Goal: Information Seeking & Learning: Learn about a topic

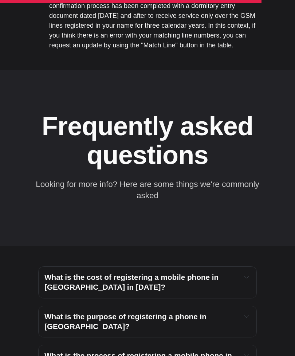
scroll to position [2445, 0]
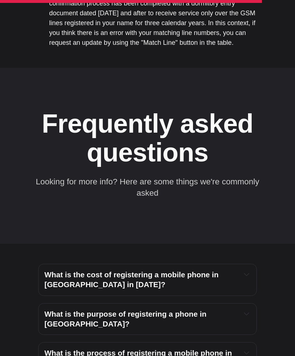
click at [243, 270] on button "Expand toggle to read content" at bounding box center [246, 274] width 8 height 9
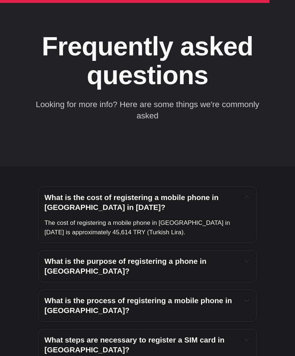
scroll to position [2520, 0]
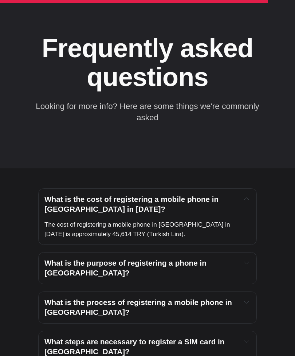
click at [234, 258] on h4 "What is the purpose of registering a phone in [GEOGRAPHIC_DATA]?" at bounding box center [139, 268] width 191 height 20
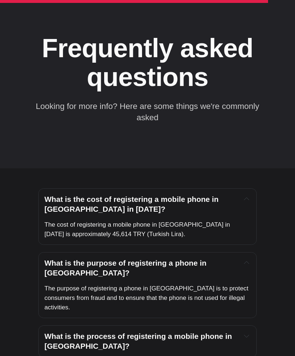
click at [235, 258] on h4 "What is the purpose of registering a phone in [GEOGRAPHIC_DATA]?" at bounding box center [139, 268] width 191 height 20
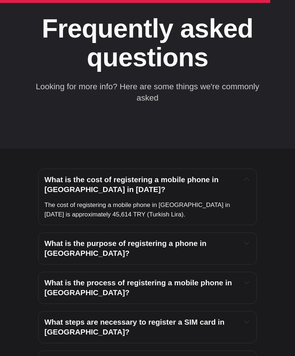
scroll to position [2541, 0]
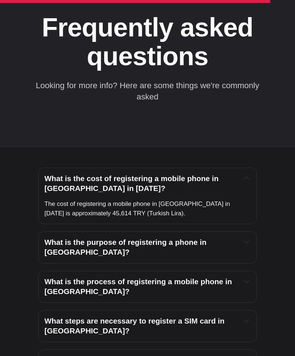
click at [234, 277] on h4 "What is the process of registering a mobile phone in [GEOGRAPHIC_DATA]?" at bounding box center [139, 287] width 191 height 20
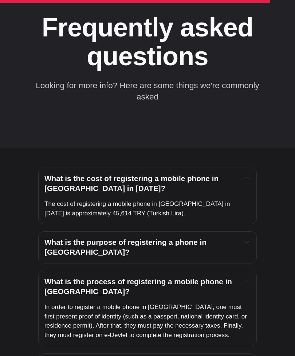
click at [242, 277] on div "What is the process of registering a mobile phone in [GEOGRAPHIC_DATA]?" at bounding box center [147, 287] width 206 height 20
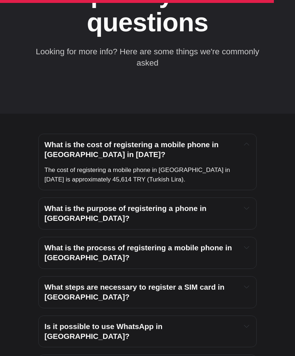
scroll to position [2576, 0]
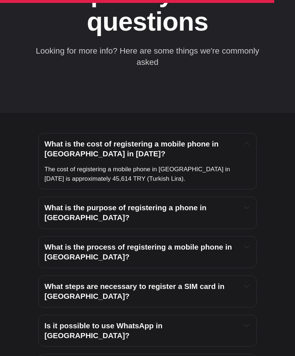
click at [237, 281] on div "What steps are necessary to register a SIM card in [GEOGRAPHIC_DATA]?" at bounding box center [147, 291] width 206 height 20
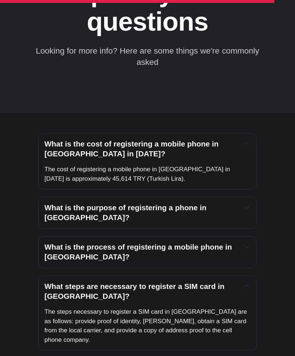
click at [241, 281] on div "What steps are necessary to register a SIM card in [GEOGRAPHIC_DATA]?" at bounding box center [147, 291] width 206 height 20
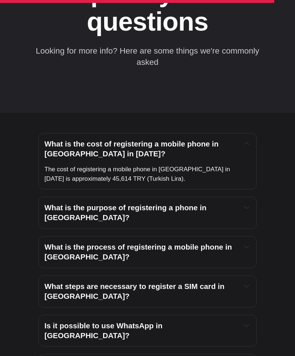
click at [230, 321] on h4 "Is it possible to use WhatsApp in [GEOGRAPHIC_DATA]?" at bounding box center [139, 331] width 191 height 20
click at [234, 321] on h4 "Is it possible to use WhatsApp in [GEOGRAPHIC_DATA]?" at bounding box center [139, 331] width 191 height 20
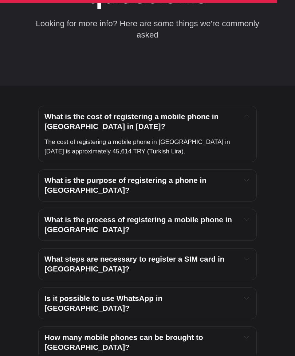
scroll to position [2604, 0]
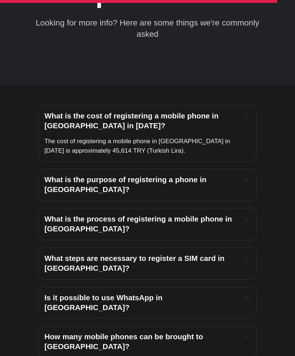
click at [205, 332] on span "How many mobile phones can be brought to [GEOGRAPHIC_DATA]?" at bounding box center [124, 341] width 161 height 18
click at [243, 293] on div "Is it possible to use WhatsApp in [GEOGRAPHIC_DATA]?" at bounding box center [147, 303] width 206 height 20
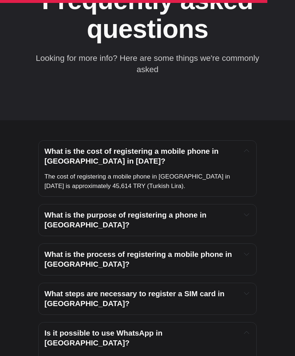
scroll to position [2569, 0]
